Goal: Transaction & Acquisition: Purchase product/service

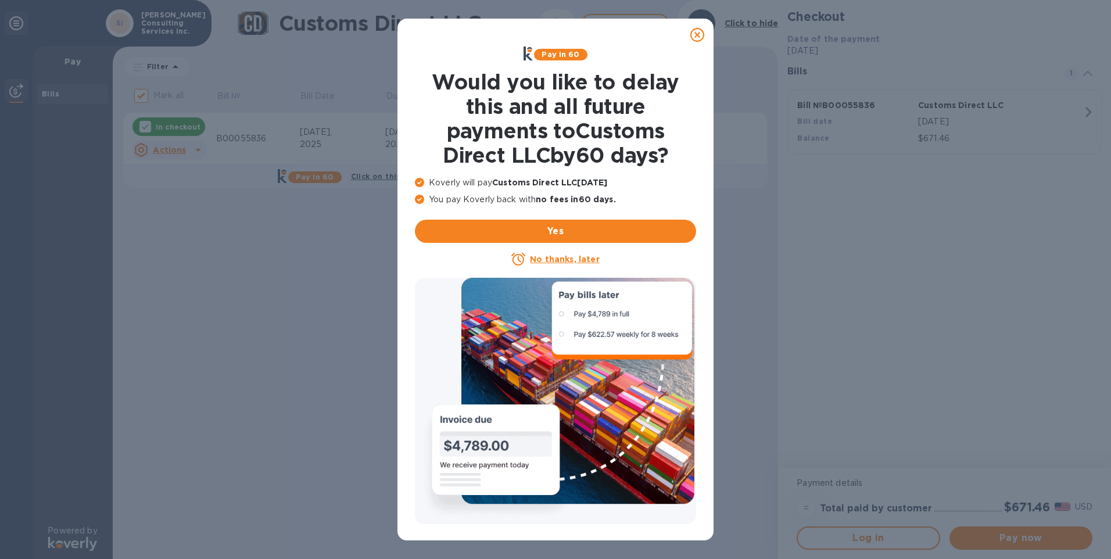
click at [696, 35] on icon at bounding box center [697, 35] width 14 height 14
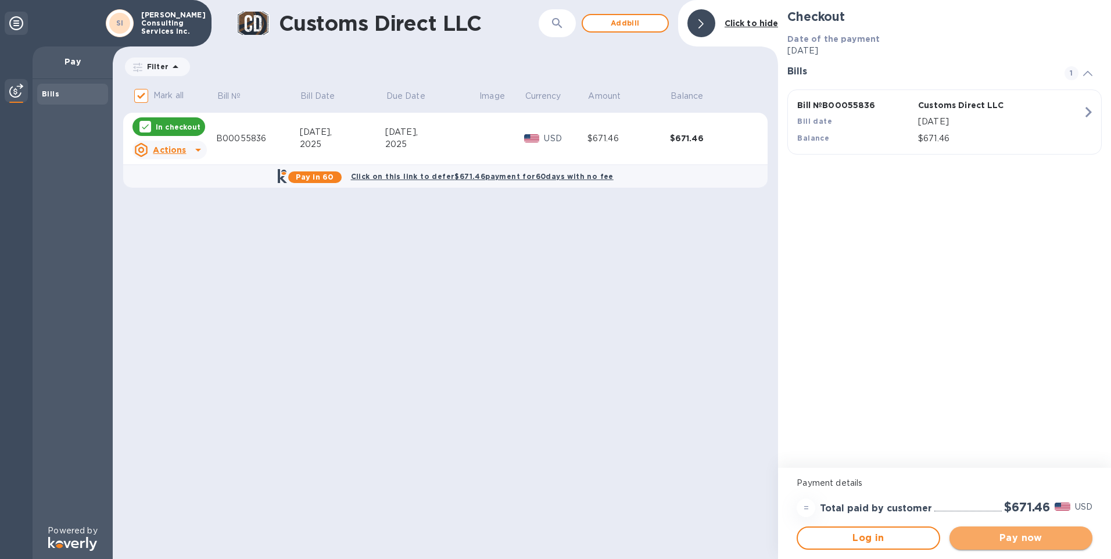
click at [987, 536] on span "Pay now" at bounding box center [1020, 538] width 124 height 14
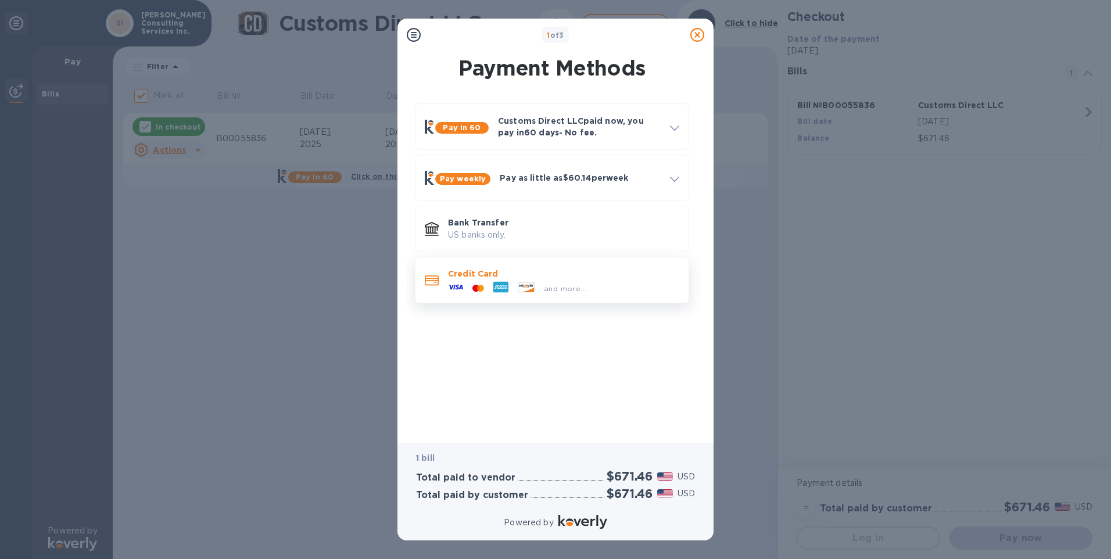
click at [479, 281] on div "and more..." at bounding box center [517, 287] width 148 height 17
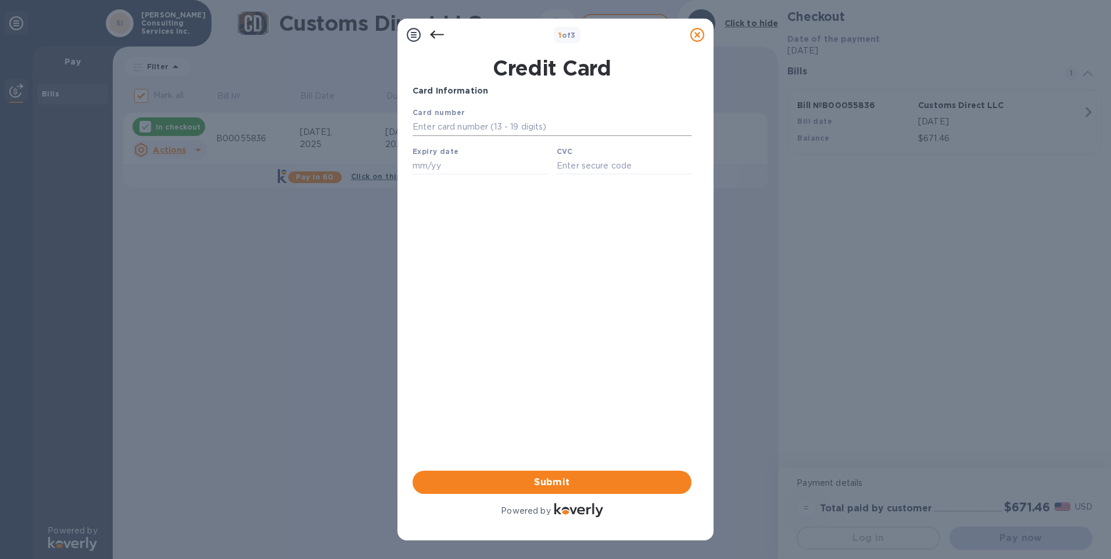
click at [450, 129] on input "text" at bounding box center [551, 126] width 279 height 17
type input "4514 0310 1113 0461"
type input "07/28"
type input "919"
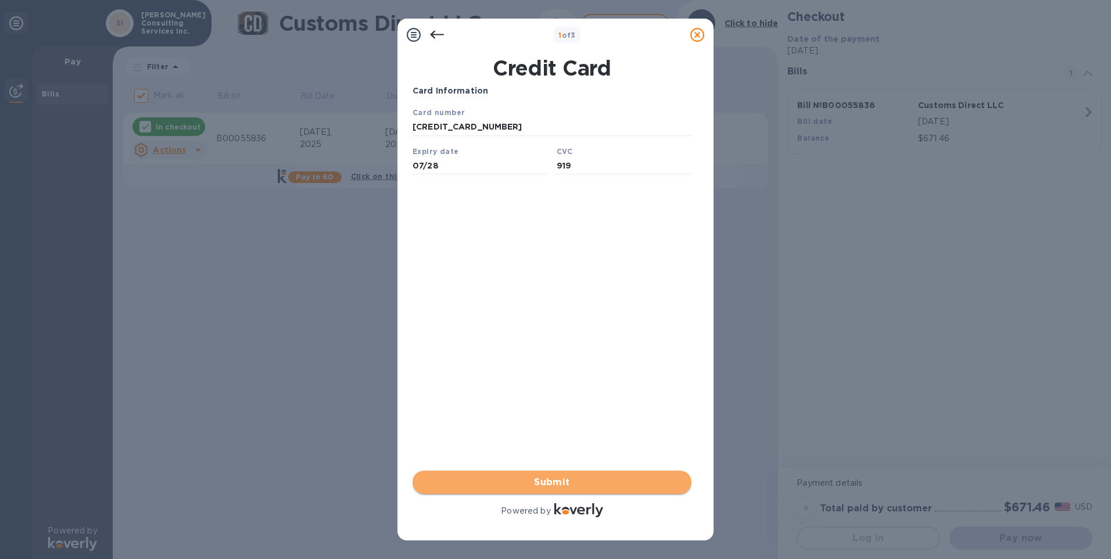
click at [543, 476] on span "Submit" at bounding box center [552, 482] width 260 height 14
click at [557, 473] on button "Submit" at bounding box center [551, 481] width 279 height 23
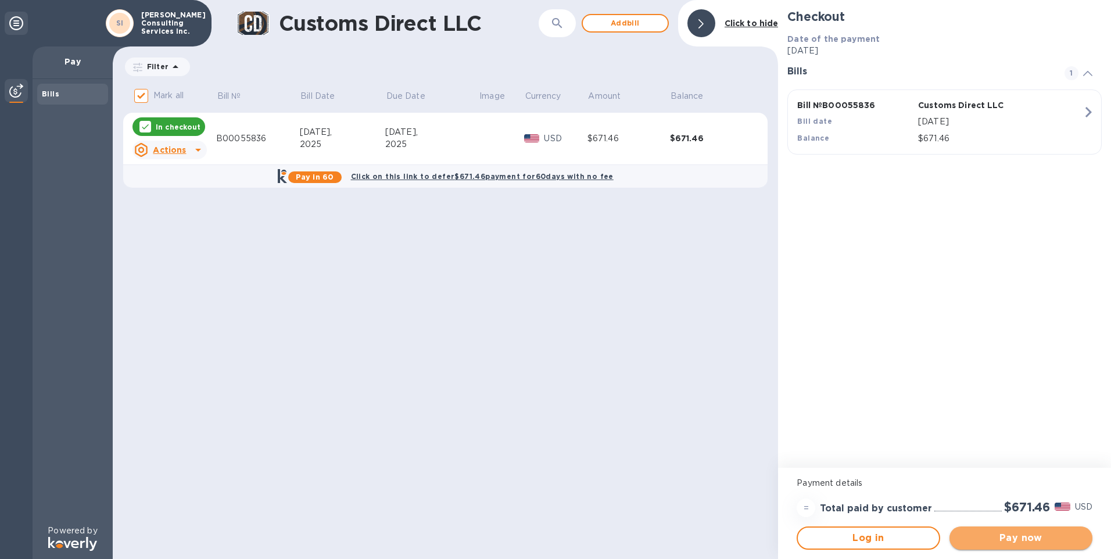
click at [974, 537] on span "Pay now" at bounding box center [1020, 538] width 124 height 14
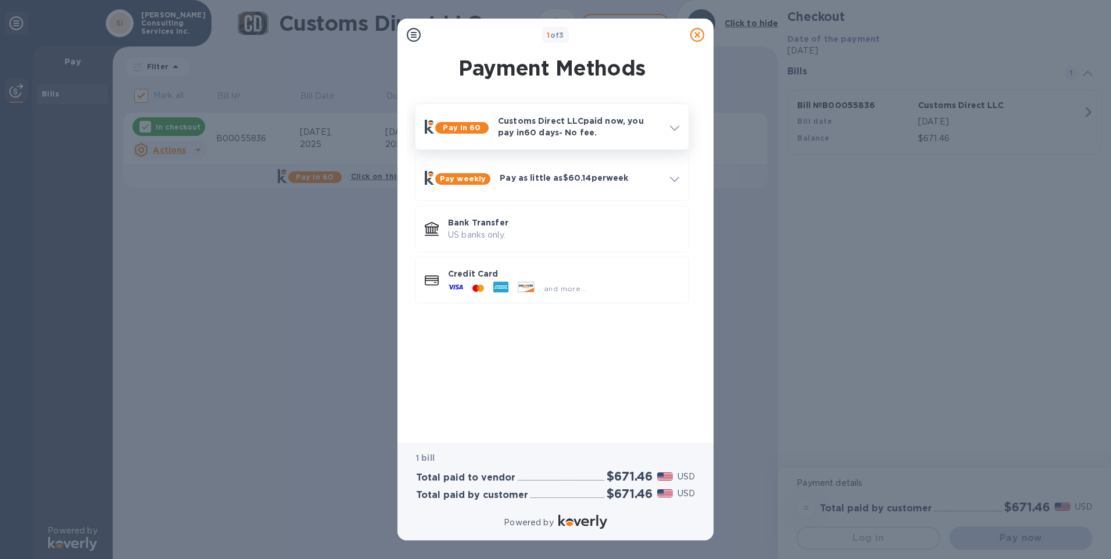
click at [670, 125] on icon at bounding box center [674, 127] width 9 height 5
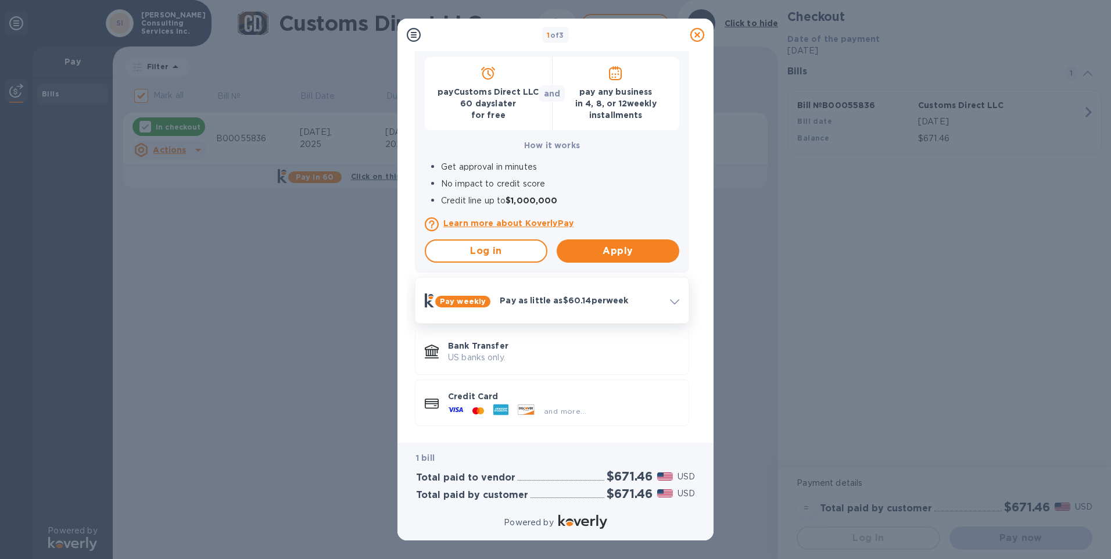
scroll to position [126, 0]
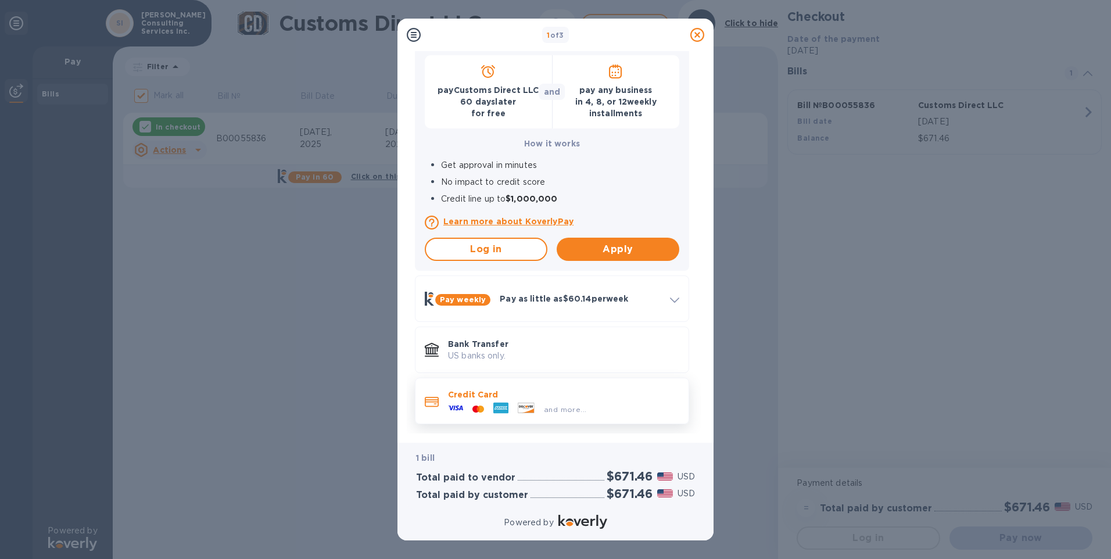
click at [532, 405] on icon at bounding box center [526, 408] width 16 height 10
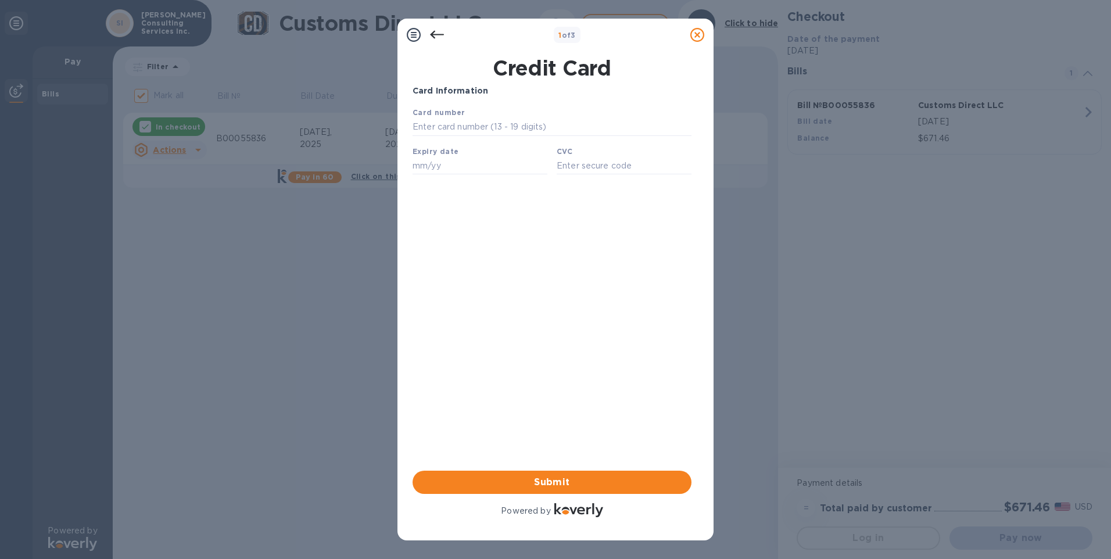
scroll to position [0, 0]
click at [470, 132] on input "text" at bounding box center [551, 126] width 279 height 17
type input "4514 0310 1113 0461"
type input "07/28"
type input "919"
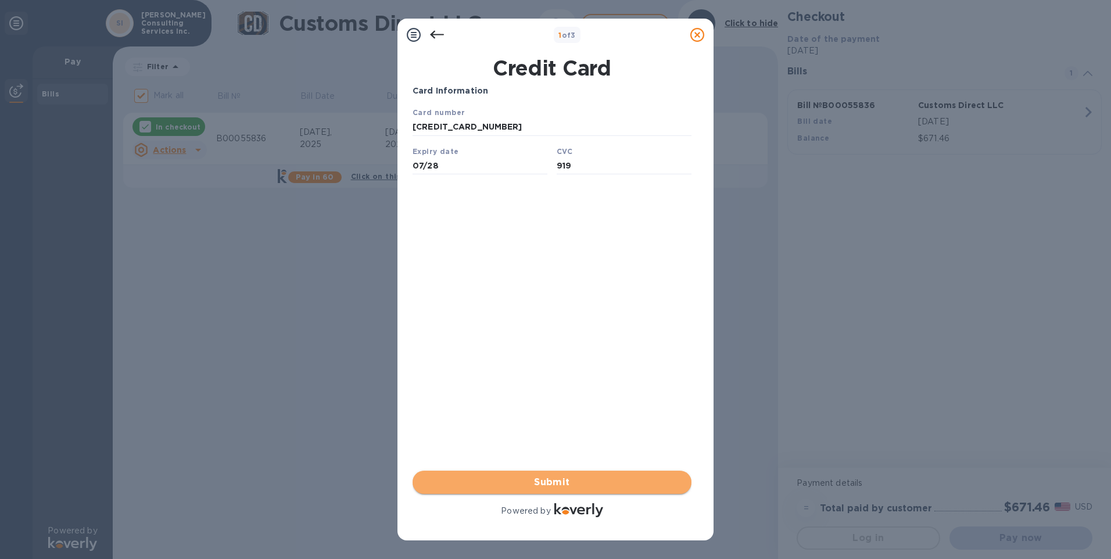
click at [512, 483] on span "Submit" at bounding box center [552, 482] width 260 height 14
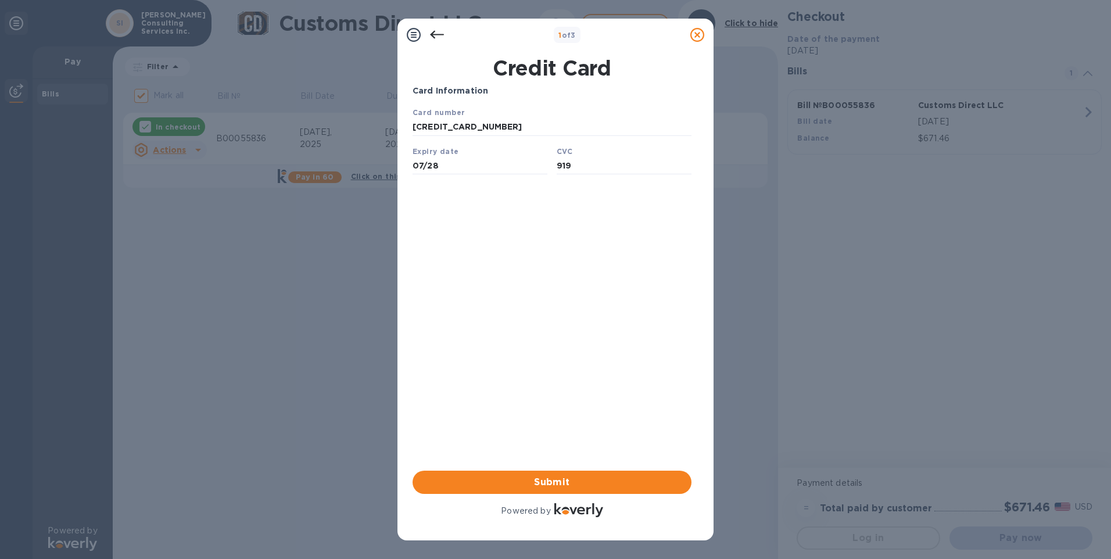
click at [434, 31] on icon at bounding box center [437, 35] width 14 height 8
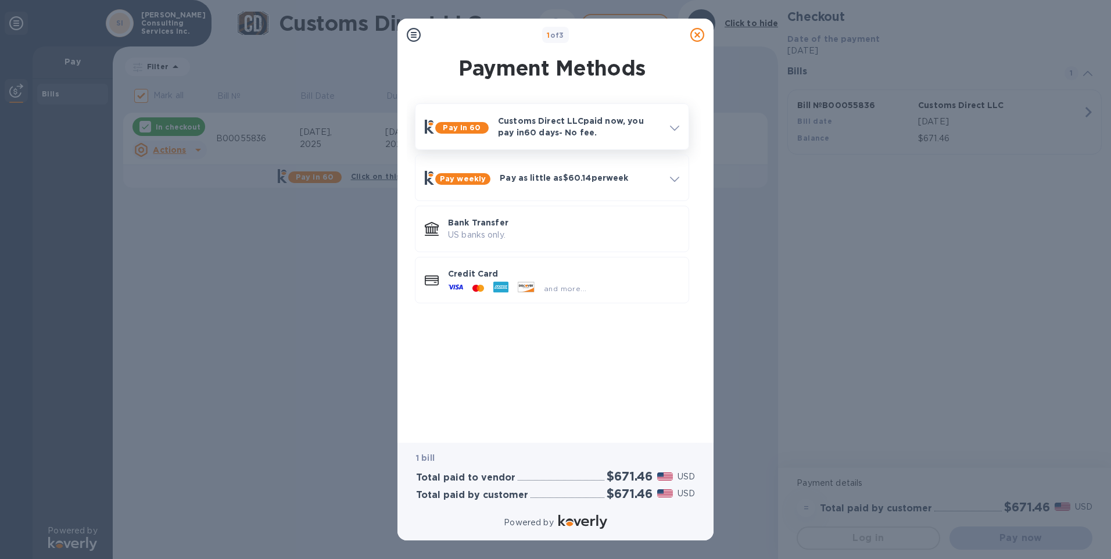
click at [543, 125] on p "Customs Direct LLC paid now, you pay in 60 days - No fee." at bounding box center [579, 126] width 163 height 23
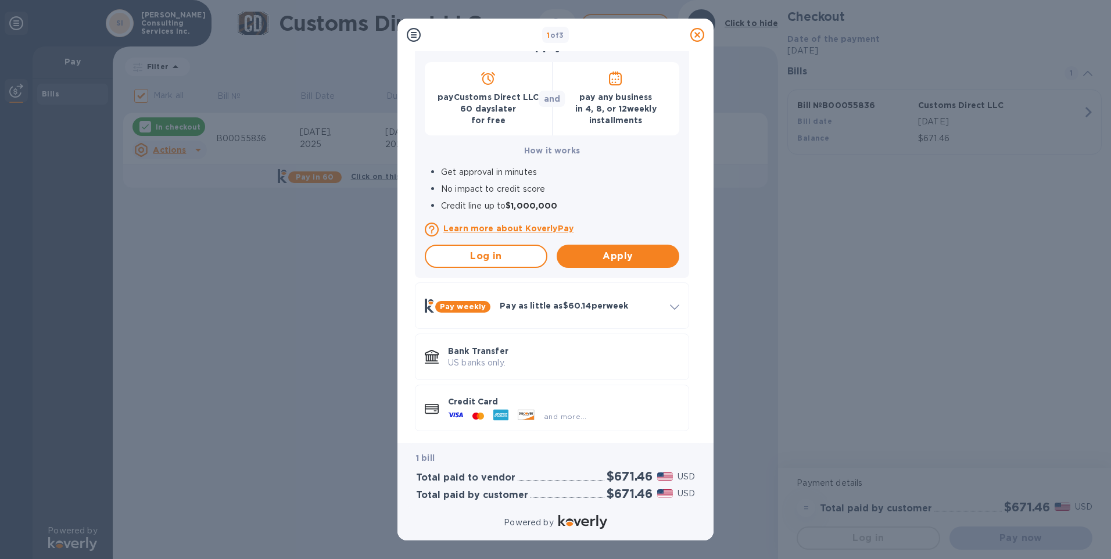
scroll to position [126, 0]
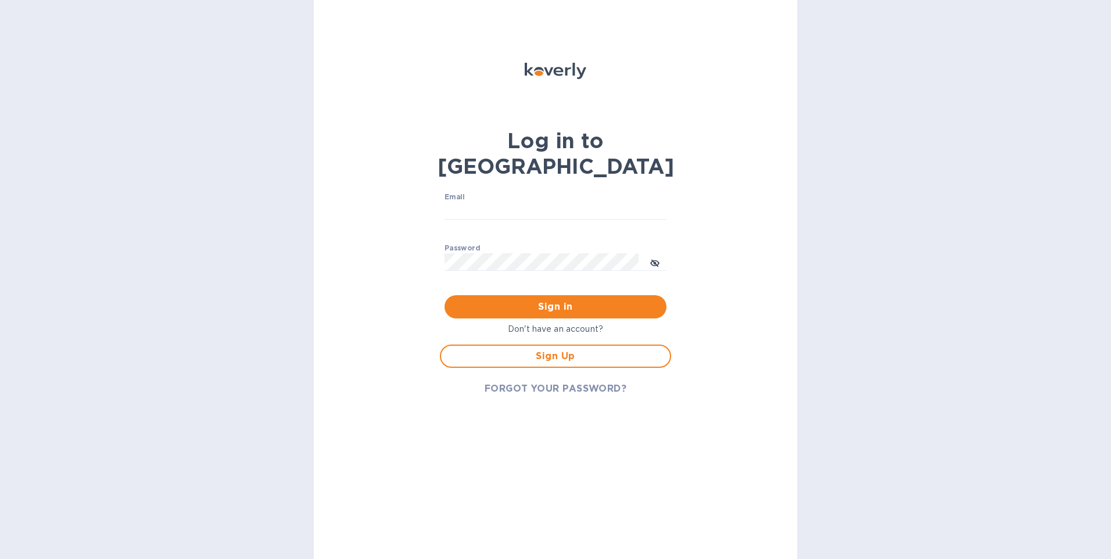
click at [711, 159] on div "Log in to Koverly Email ​ Password ​ Sign in Don't have an account? Sign Up FOR…" at bounding box center [555, 279] width 483 height 559
